Goal: Task Accomplishment & Management: Complete application form

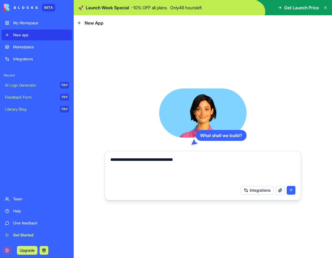
type textarea "**********"
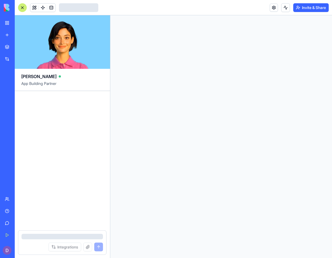
click at [289, 195] on div at bounding box center [221, 136] width 222 height 243
click at [290, 190] on div at bounding box center [221, 136] width 222 height 243
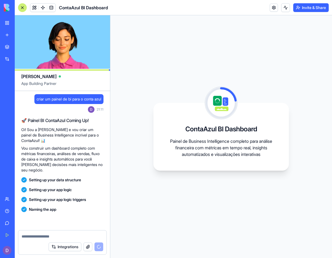
scroll to position [36, 0]
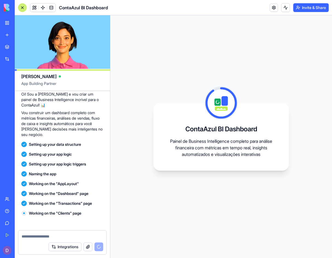
click at [20, 25] on div "My Workspace" at bounding box center [16, 22] width 7 height 5
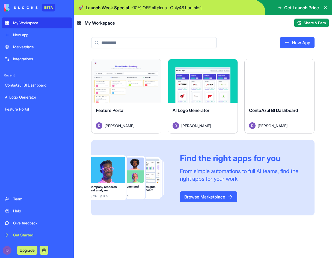
click at [18, 111] on div "Feature Portal" at bounding box center [37, 109] width 64 height 5
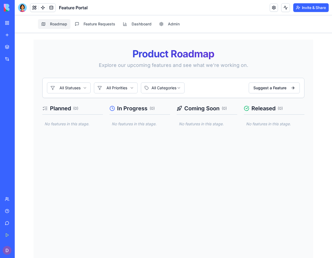
click at [20, 48] on div "Marketplace" at bounding box center [16, 46] width 7 height 5
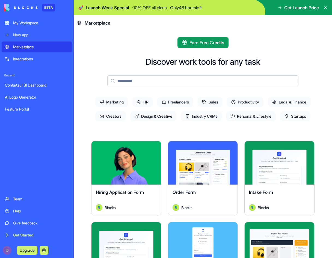
click at [319, 24] on header "Marketplace" at bounding box center [203, 22] width 259 height 15
click at [325, 7] on icon at bounding box center [326, 7] width 4 height 4
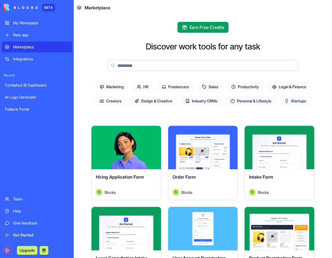
click at [29, 23] on div "My Workspace" at bounding box center [41, 22] width 56 height 5
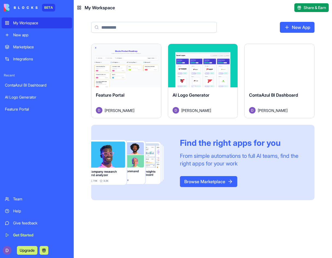
click at [24, 38] on link "New app" at bounding box center [37, 35] width 71 height 11
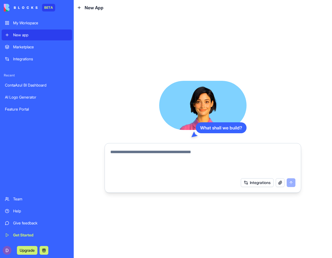
click at [27, 24] on div "My Workspace" at bounding box center [41, 22] width 56 height 5
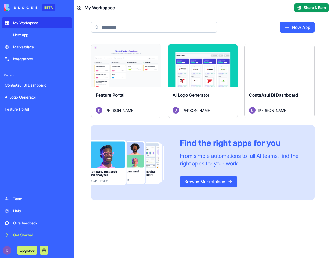
click at [211, 180] on link "Browse Marketplace" at bounding box center [208, 181] width 57 height 11
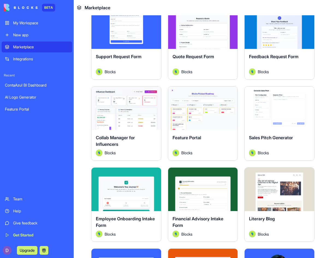
scroll to position [456, 0]
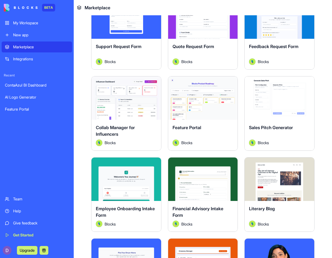
click at [134, 185] on button "Explore" at bounding box center [126, 179] width 41 height 11
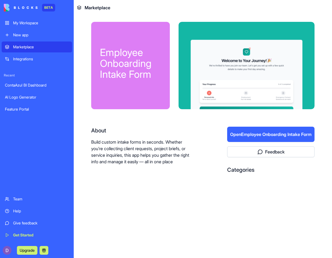
click at [274, 136] on button "Open Employee Onboarding Intake Form" at bounding box center [270, 134] width 87 height 15
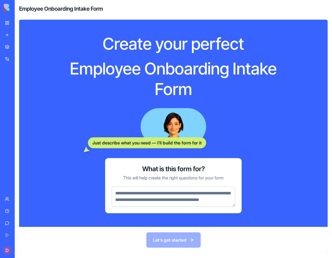
click at [133, 195] on textarea at bounding box center [174, 197] width 124 height 20
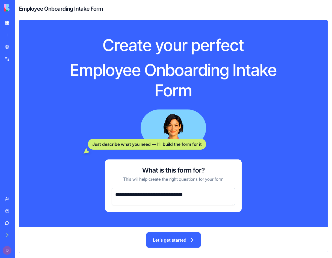
type textarea "**********"
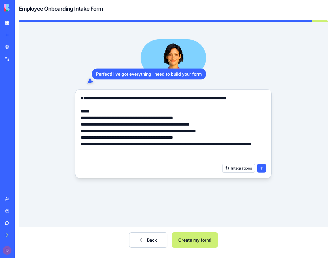
type textarea "**********"
click at [195, 239] on button "Create my form!" at bounding box center [195, 240] width 46 height 15
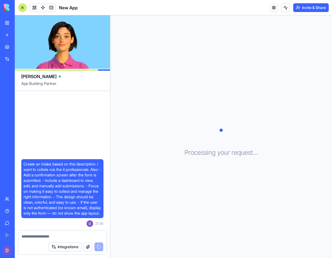
scroll to position [20, 0]
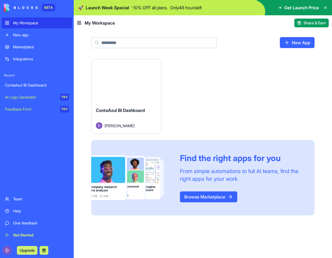
click at [207, 196] on link "Browse Marketplace" at bounding box center [208, 197] width 57 height 11
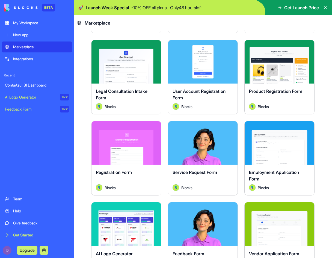
scroll to position [273, 0]
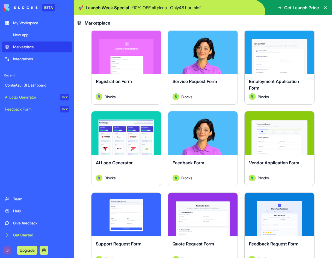
click at [124, 139] on button "Explore" at bounding box center [126, 133] width 41 height 11
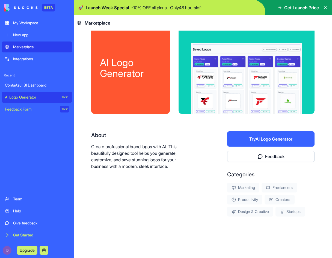
scroll to position [11, 0]
click at [264, 140] on button "Try AI Logo Generator" at bounding box center [270, 138] width 87 height 15
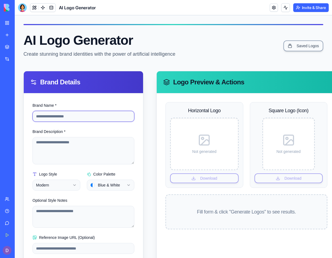
click at [74, 115] on input "Brand Name *" at bounding box center [84, 116] width 102 height 11
type input "*******"
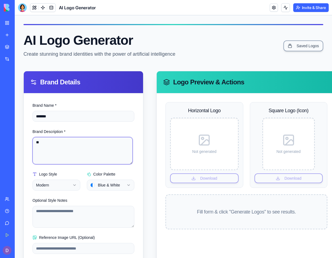
type textarea "*"
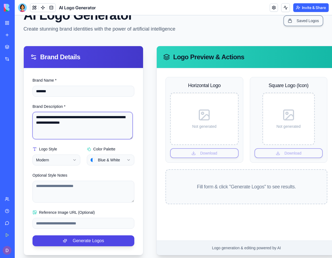
scroll to position [35, 0]
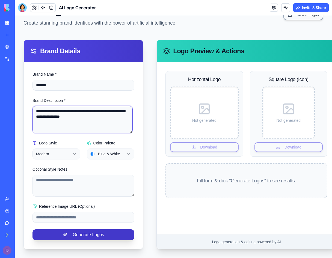
type textarea "**********"
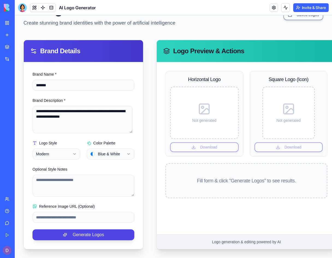
click at [93, 230] on button "Generate Logos" at bounding box center [84, 235] width 102 height 11
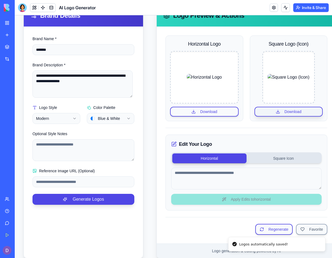
scroll to position [80, 0]
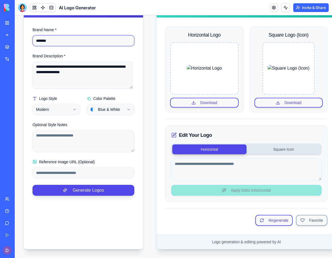
click at [38, 40] on input "*******" at bounding box center [84, 40] width 102 height 11
type input "*******"
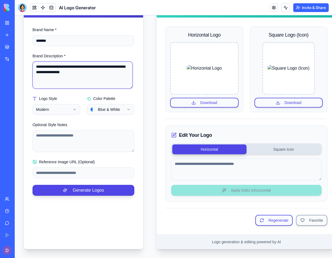
click at [34, 62] on textarea "**********" at bounding box center [83, 74] width 100 height 27
type textarea "**********"
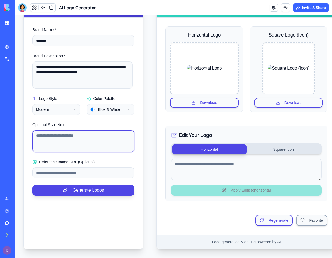
click at [76, 133] on textarea "Optional Style Notes" at bounding box center [84, 141] width 102 height 22
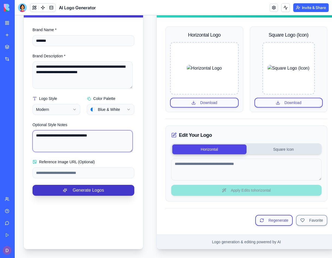
type textarea "**********"
click at [89, 185] on button "Generate Logos" at bounding box center [84, 190] width 102 height 11
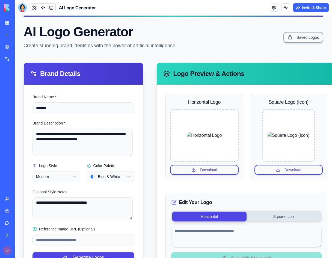
scroll to position [0, 0]
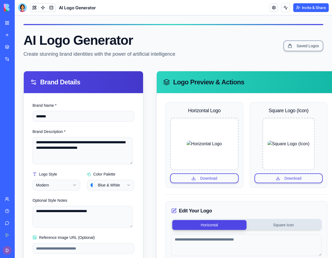
click at [7, 22] on link "My Workspace" at bounding box center [13, 22] width 22 height 11
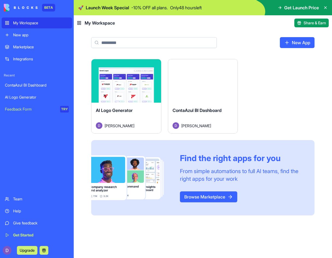
click at [31, 45] on div "Marketplace" at bounding box center [41, 46] width 56 height 5
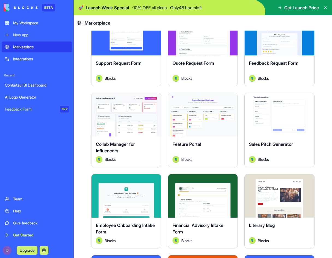
scroll to position [456, 0]
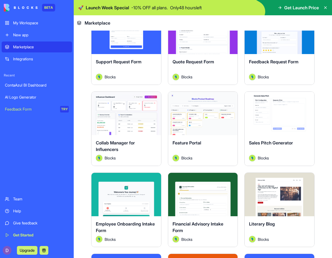
click at [201, 119] on button "Explore" at bounding box center [203, 113] width 41 height 11
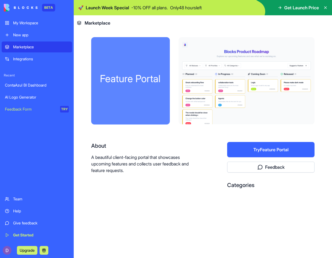
click at [254, 150] on button "Try Feature Portal" at bounding box center [270, 149] width 87 height 15
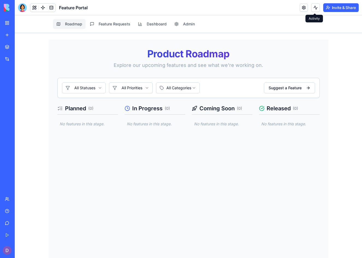
click at [81, 128] on div "Product Roadmap Explore our upcoming features and see what we're working on. Al…" at bounding box center [189, 161] width 280 height 243
click at [83, 124] on p "No features in this stage." at bounding box center [87, 123] width 61 height 5
click at [90, 89] on html "Roadmap Feature Requests Dashboard Admin Product Roadmap Explore our upcoming f…" at bounding box center [188, 148] width 347 height 267
click at [278, 90] on html "Roadmap Feature Requests Dashboard Admin Product Roadmap Explore our upcoming f…" at bounding box center [188, 148] width 347 height 267
click at [278, 90] on button "Suggest a Feature" at bounding box center [289, 88] width 51 height 11
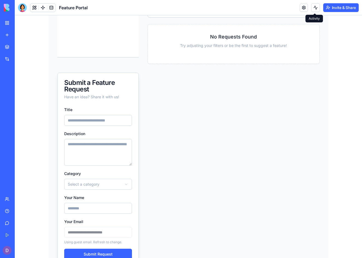
scroll to position [66, 0]
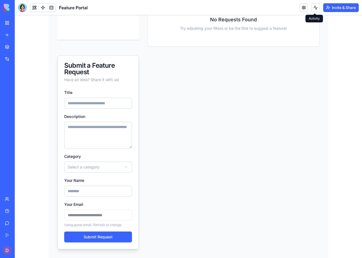
click at [90, 100] on input "Title" at bounding box center [98, 103] width 68 height 11
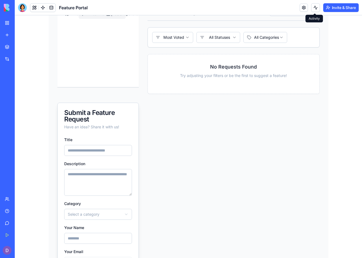
scroll to position [0, 0]
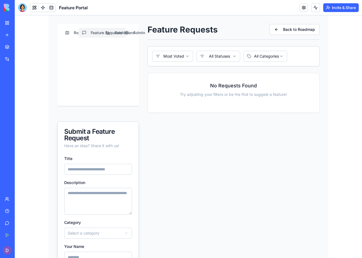
click at [5, 24] on link "My Workspace" at bounding box center [13, 22] width 22 height 11
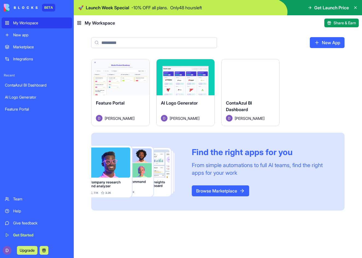
click at [30, 24] on div "My Workspace" at bounding box center [41, 22] width 56 height 5
click at [38, 23] on div "My Workspace" at bounding box center [41, 22] width 56 height 5
click at [332, 9] on icon at bounding box center [355, 7] width 4 height 4
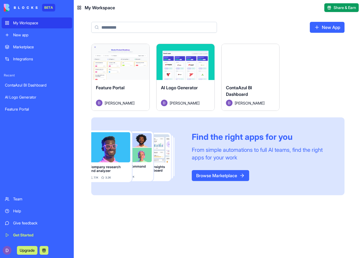
click at [33, 38] on link "New app" at bounding box center [37, 35] width 71 height 11
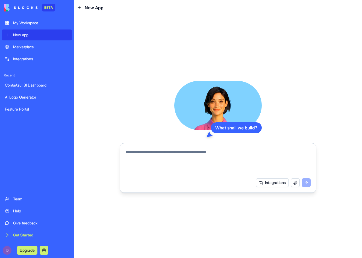
click at [32, 20] on div "My Workspace" at bounding box center [41, 22] width 56 height 5
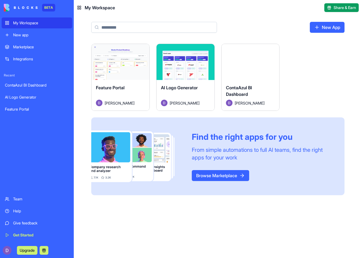
click at [236, 175] on link "Browse Marketplace" at bounding box center [220, 175] width 57 height 11
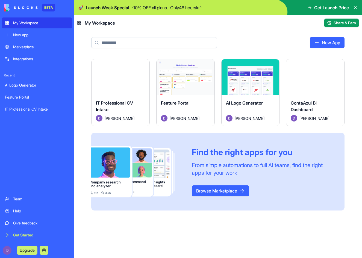
click at [219, 194] on link "Browse Marketplace" at bounding box center [220, 191] width 57 height 11
